Goal: Information Seeking & Learning: Learn about a topic

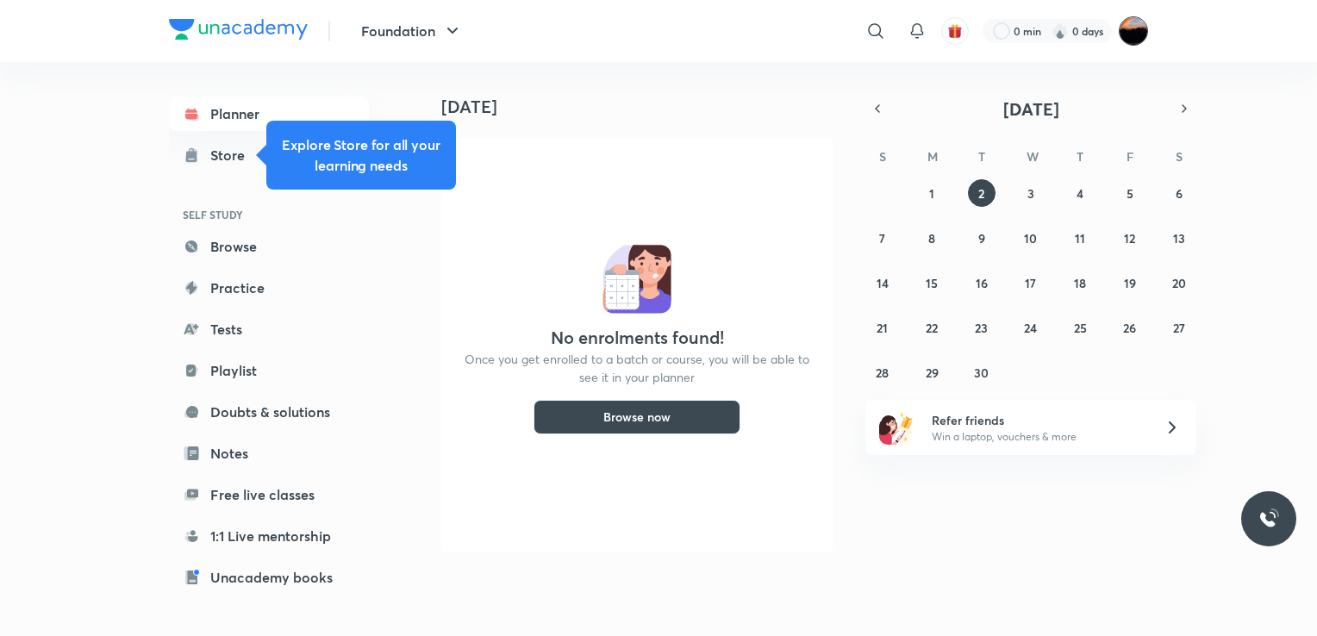
click at [1131, 17] on img at bounding box center [1132, 30] width 29 height 29
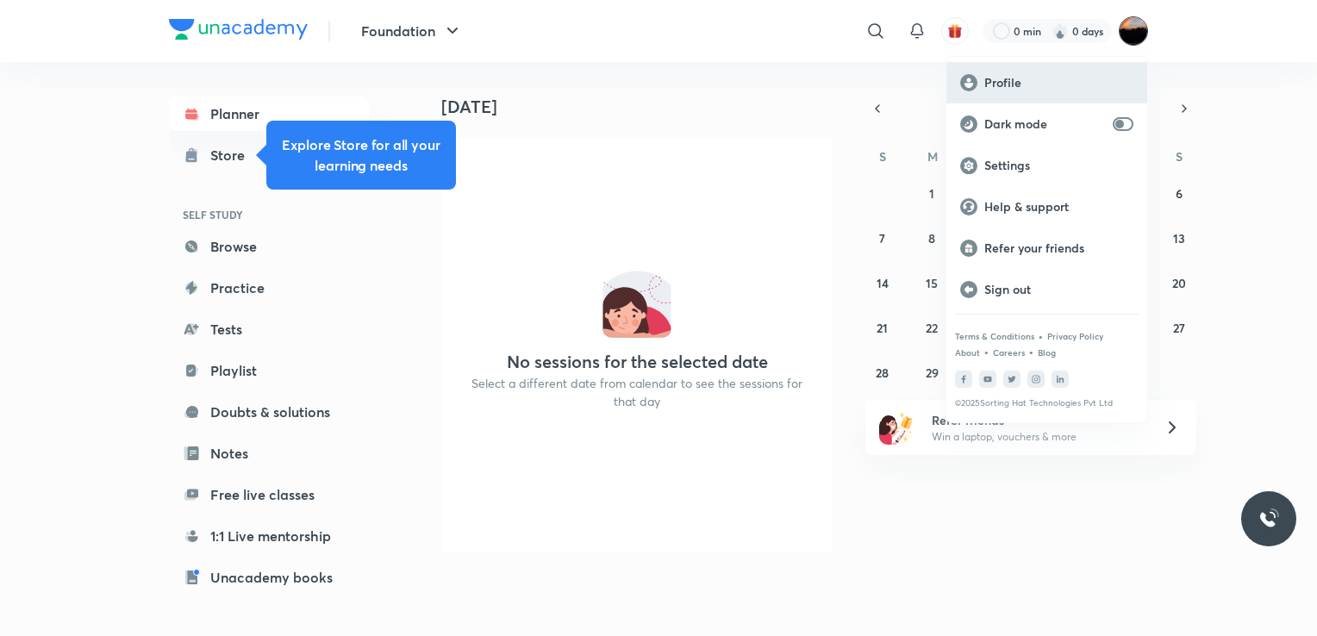
click at [1027, 81] on p "Profile" at bounding box center [1058, 83] width 149 height 16
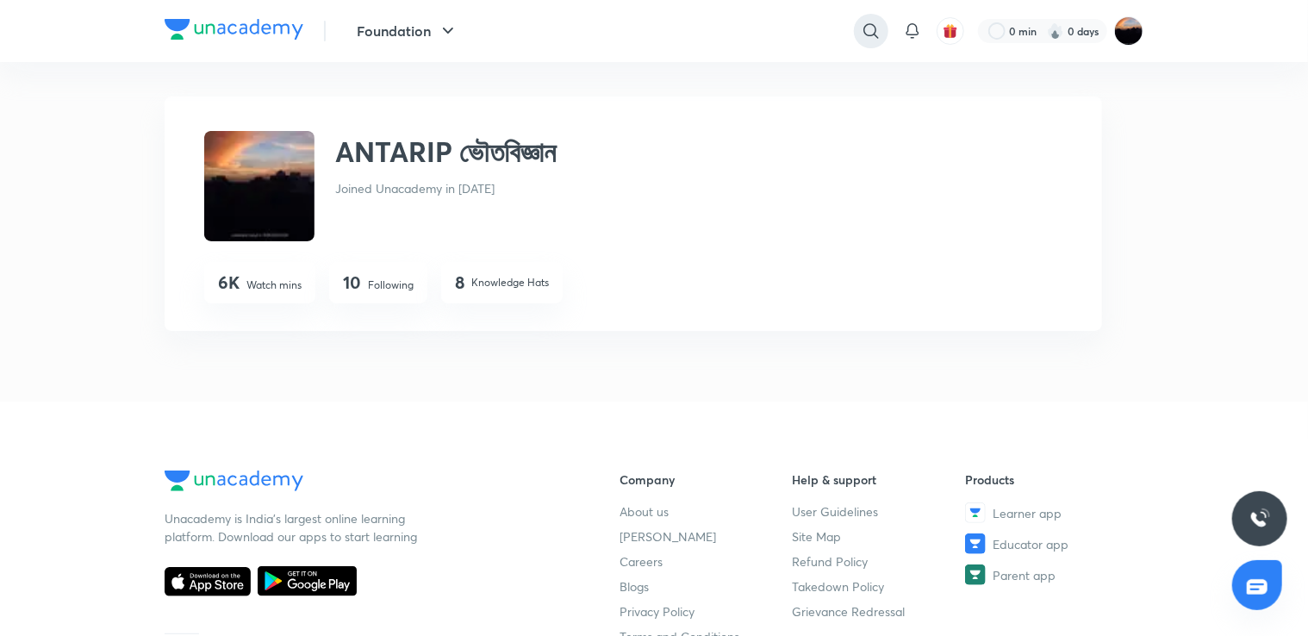
click at [861, 33] on icon at bounding box center [871, 31] width 21 height 21
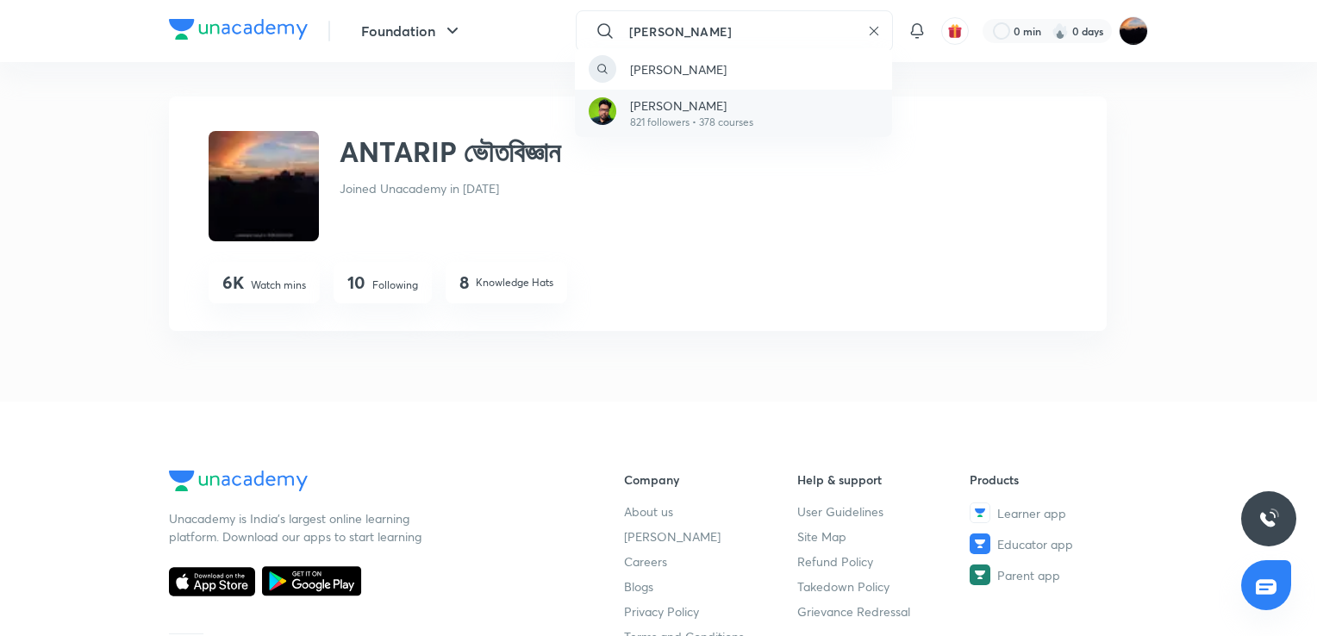
type input "[PERSON_NAME]"
click at [721, 105] on p "[PERSON_NAME]" at bounding box center [691, 105] width 123 height 18
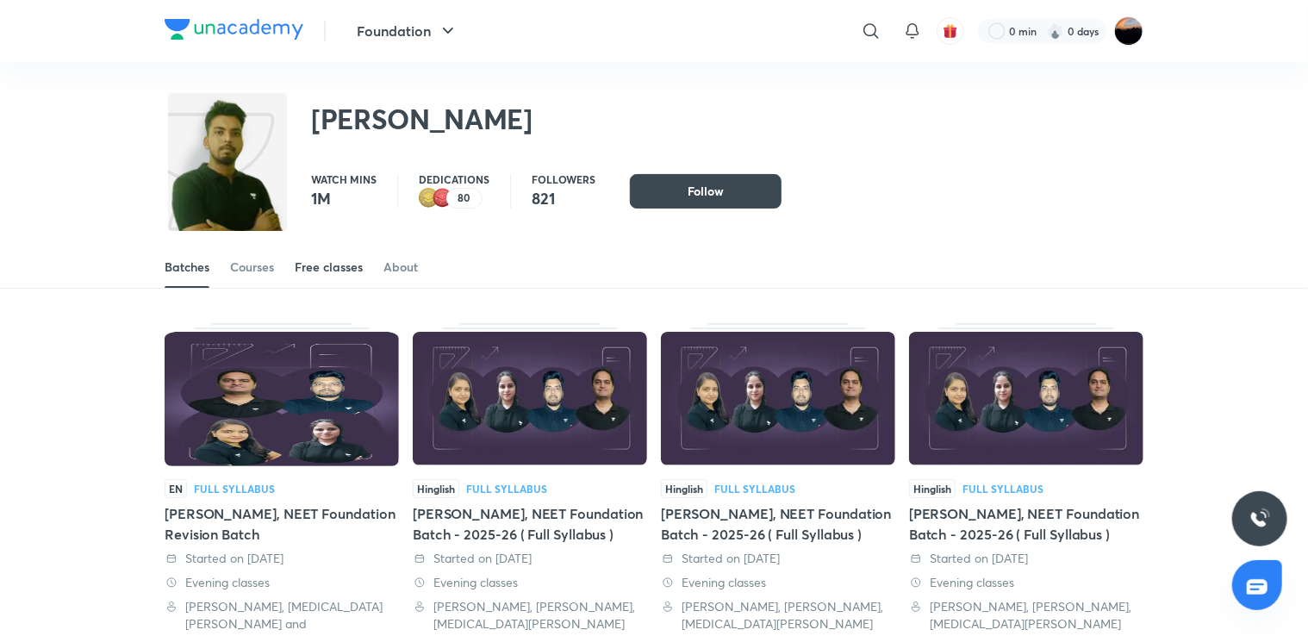
click at [311, 261] on div "Free classes" at bounding box center [329, 266] width 68 height 17
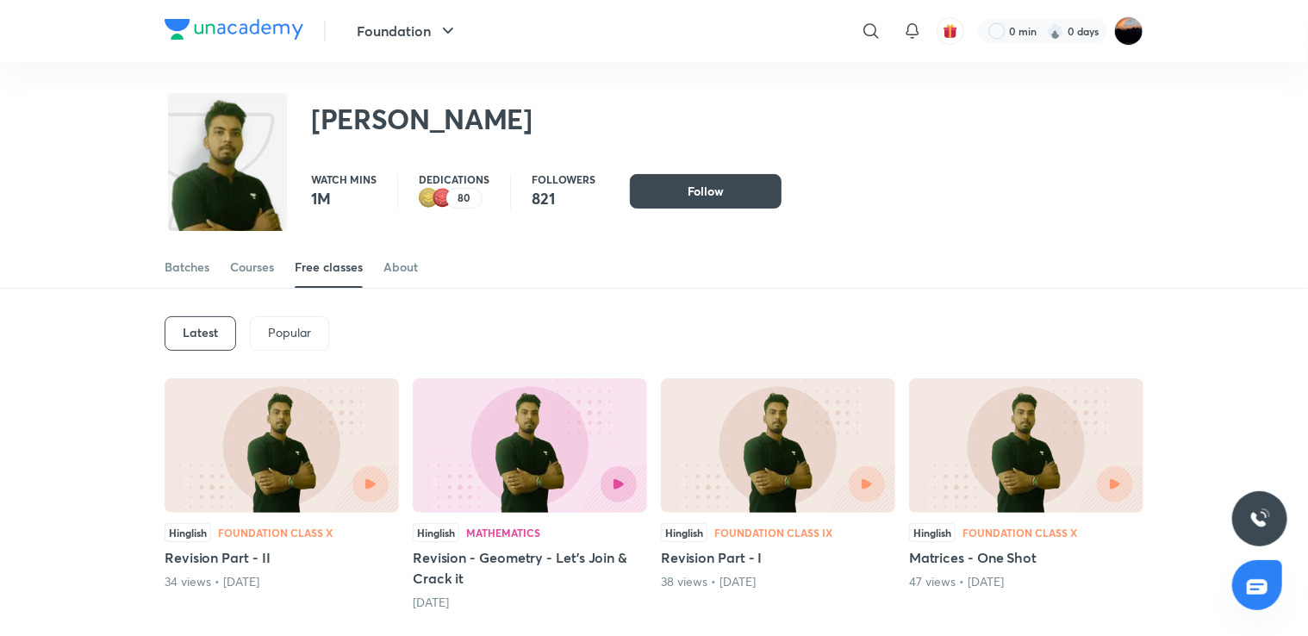
click at [988, 399] on img at bounding box center [1026, 445] width 234 height 134
